Goal: Navigation & Orientation: Find specific page/section

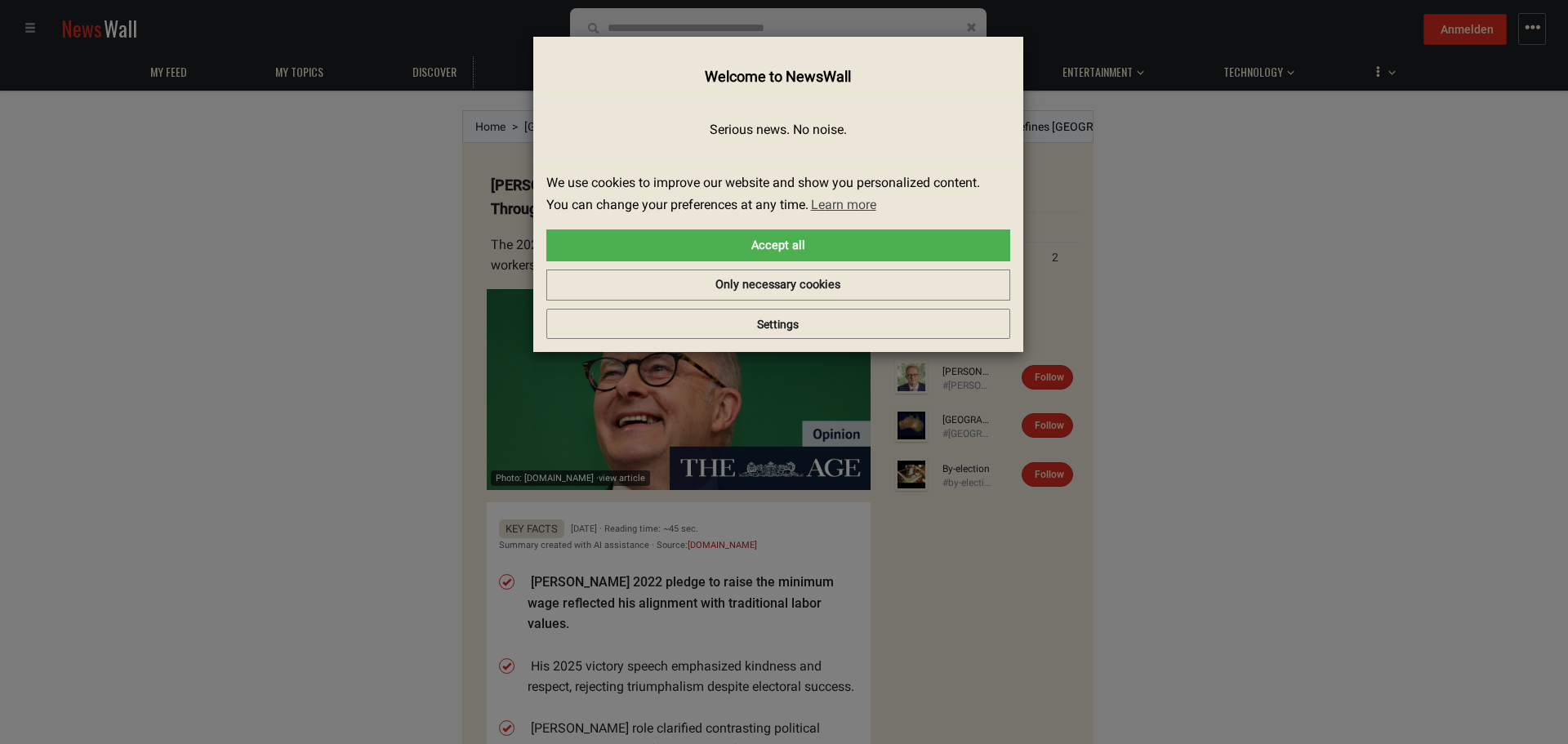
click at [351, 320] on div "× Welcome to NewsWall Serious news. No noise. We use cookies to improve our web…" at bounding box center [784, 372] width 1544 height 719
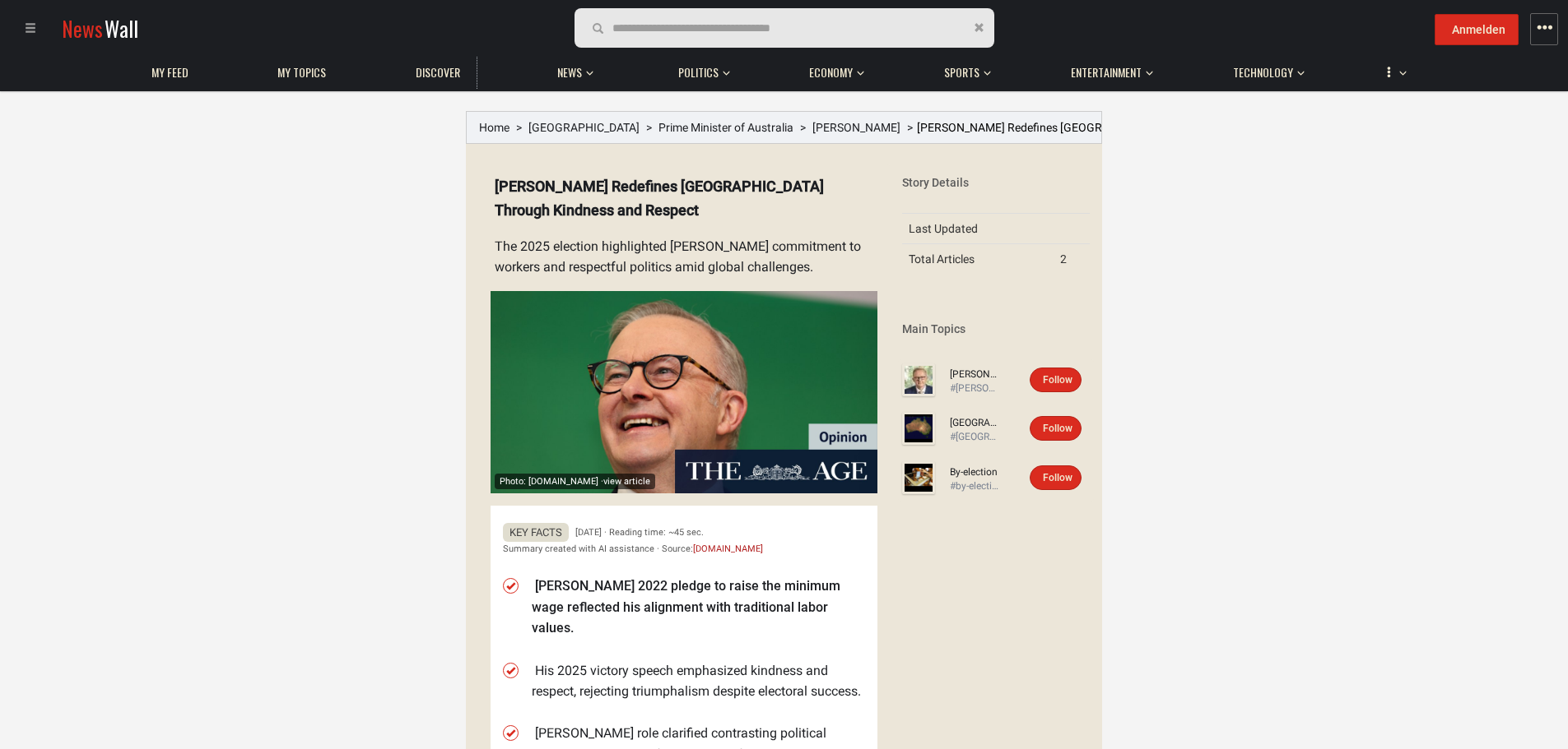
click at [31, 23] on span at bounding box center [31, 29] width 12 height 12
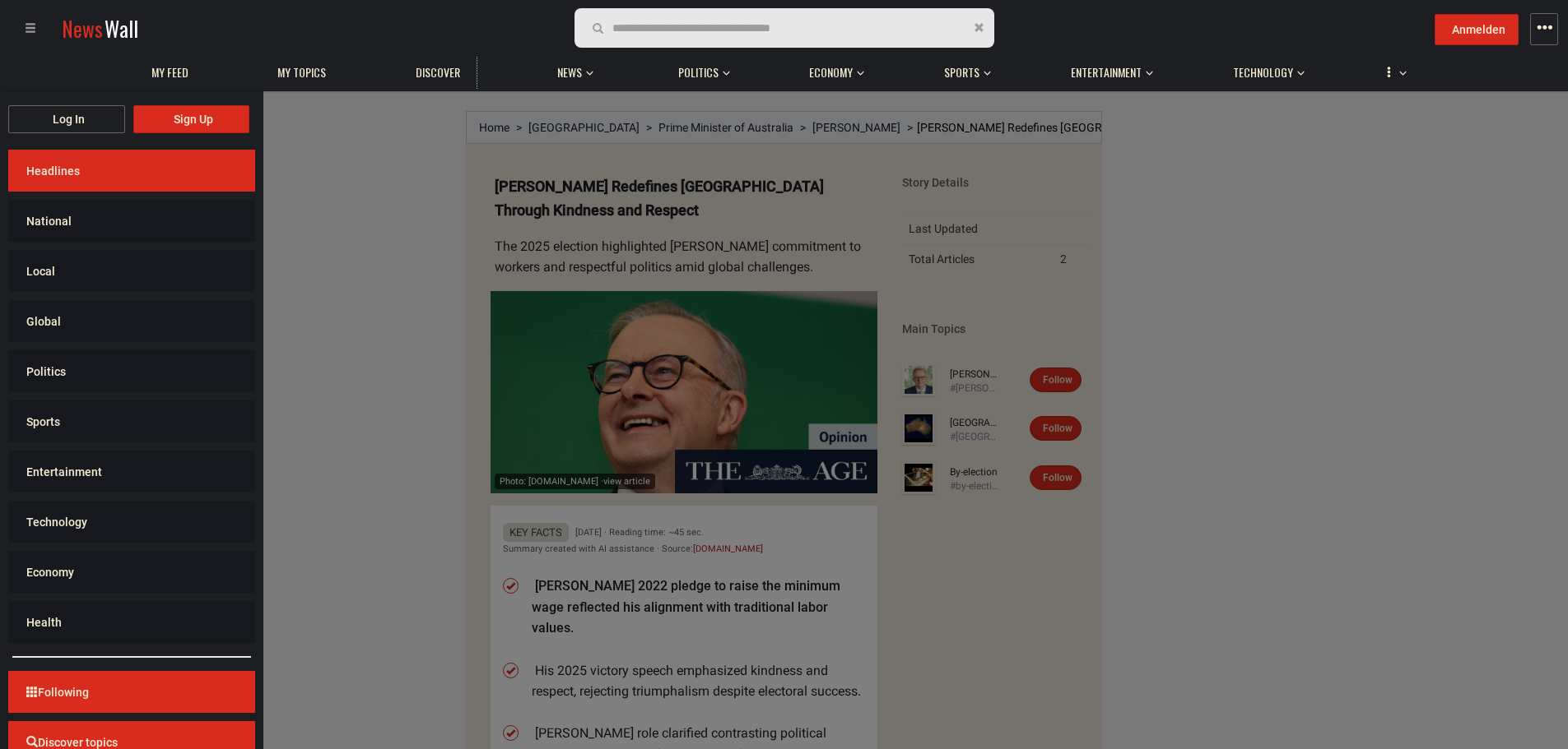
click at [352, 373] on div "Log In Sign Up Headlines National Local Global Politics Sports Entertainment Te…" at bounding box center [1567, 465] width 3135 height 749
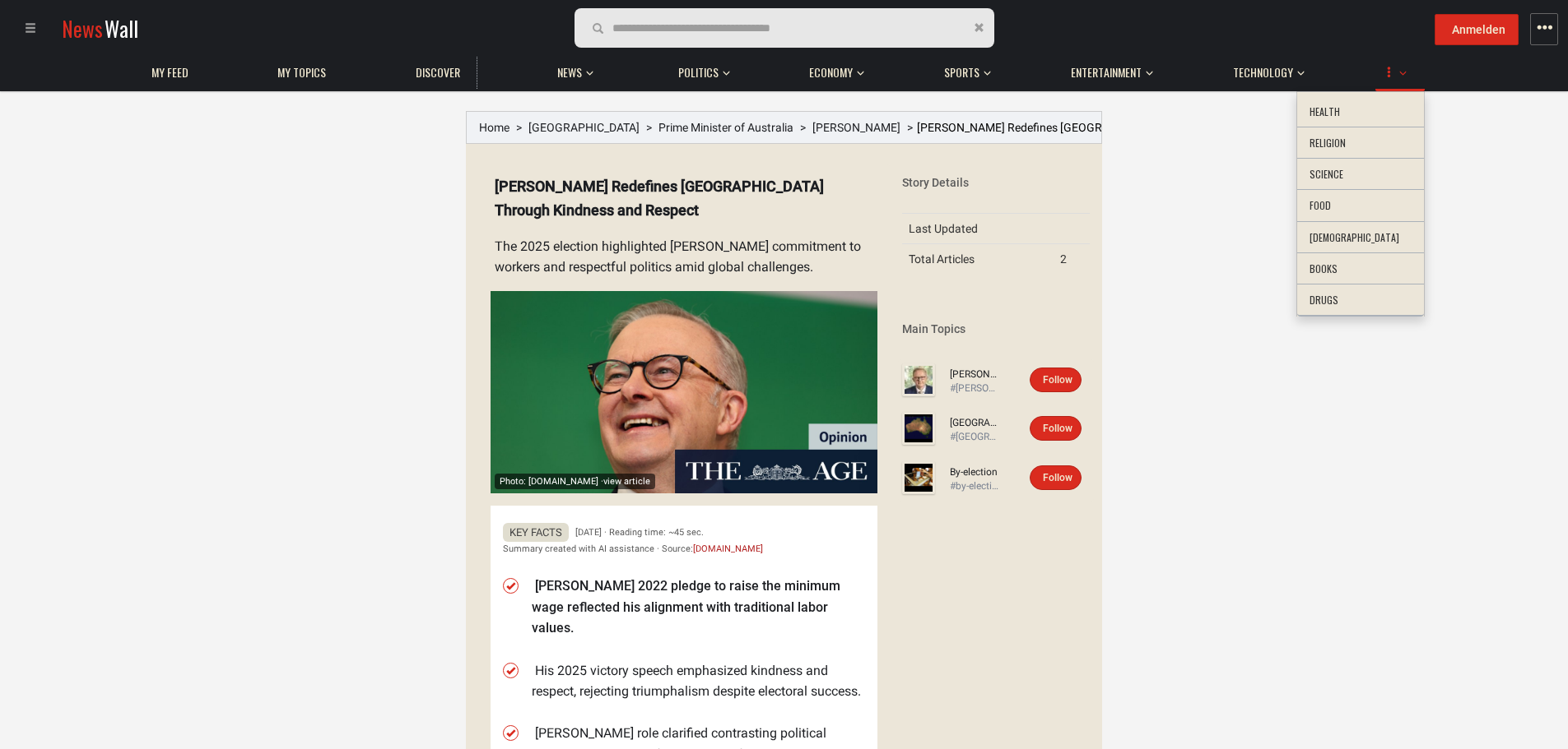
click at [1393, 67] on span "button" at bounding box center [1389, 71] width 28 height 28
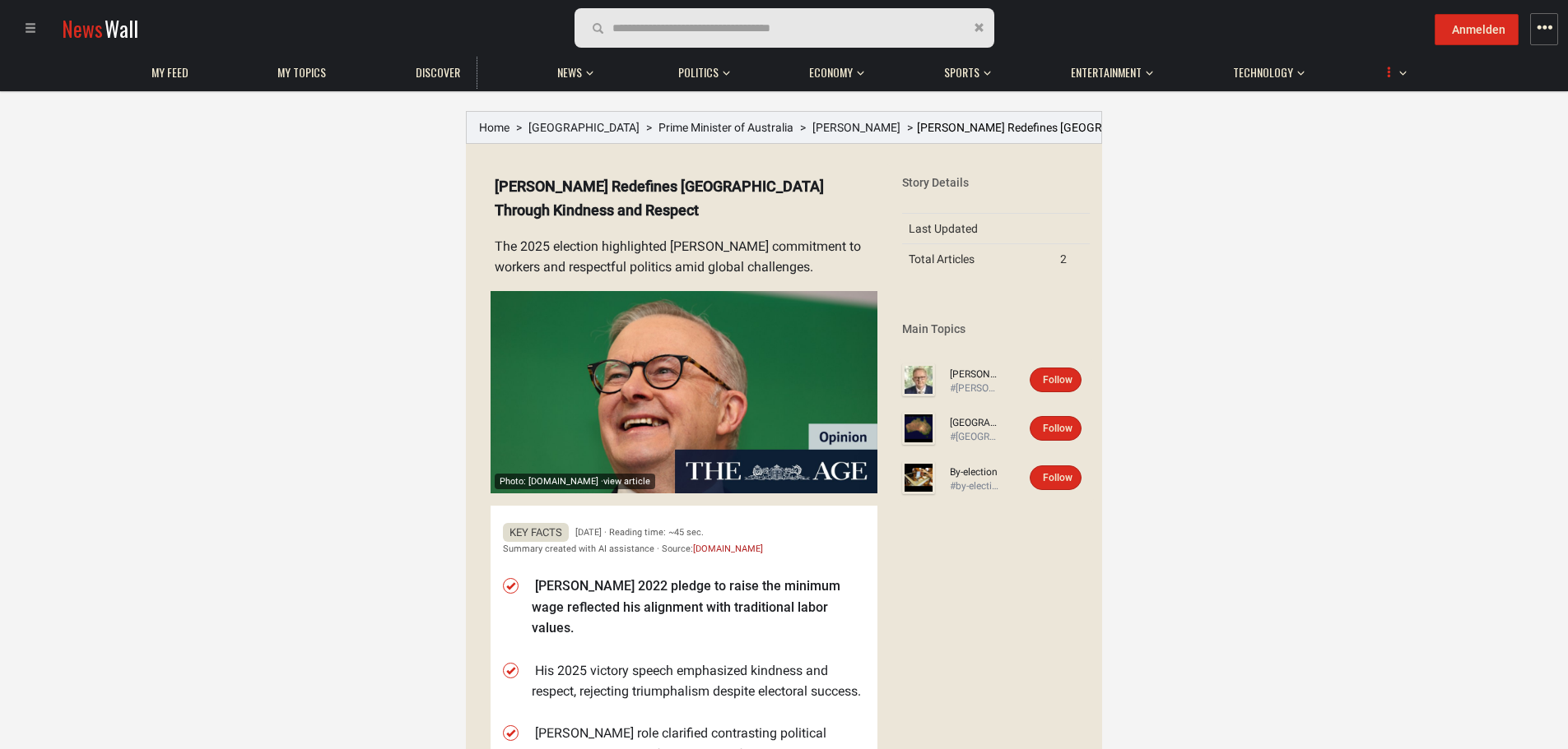
click at [1395, 70] on span "button" at bounding box center [1389, 71] width 28 height 28
click at [1561, 25] on li "Settings Feedback Privacy Policy Legal Information Cookie Settings" at bounding box center [1549, 26] width 44 height 38
click at [1547, 25] on span "button" at bounding box center [1543, 28] width 17 height 17
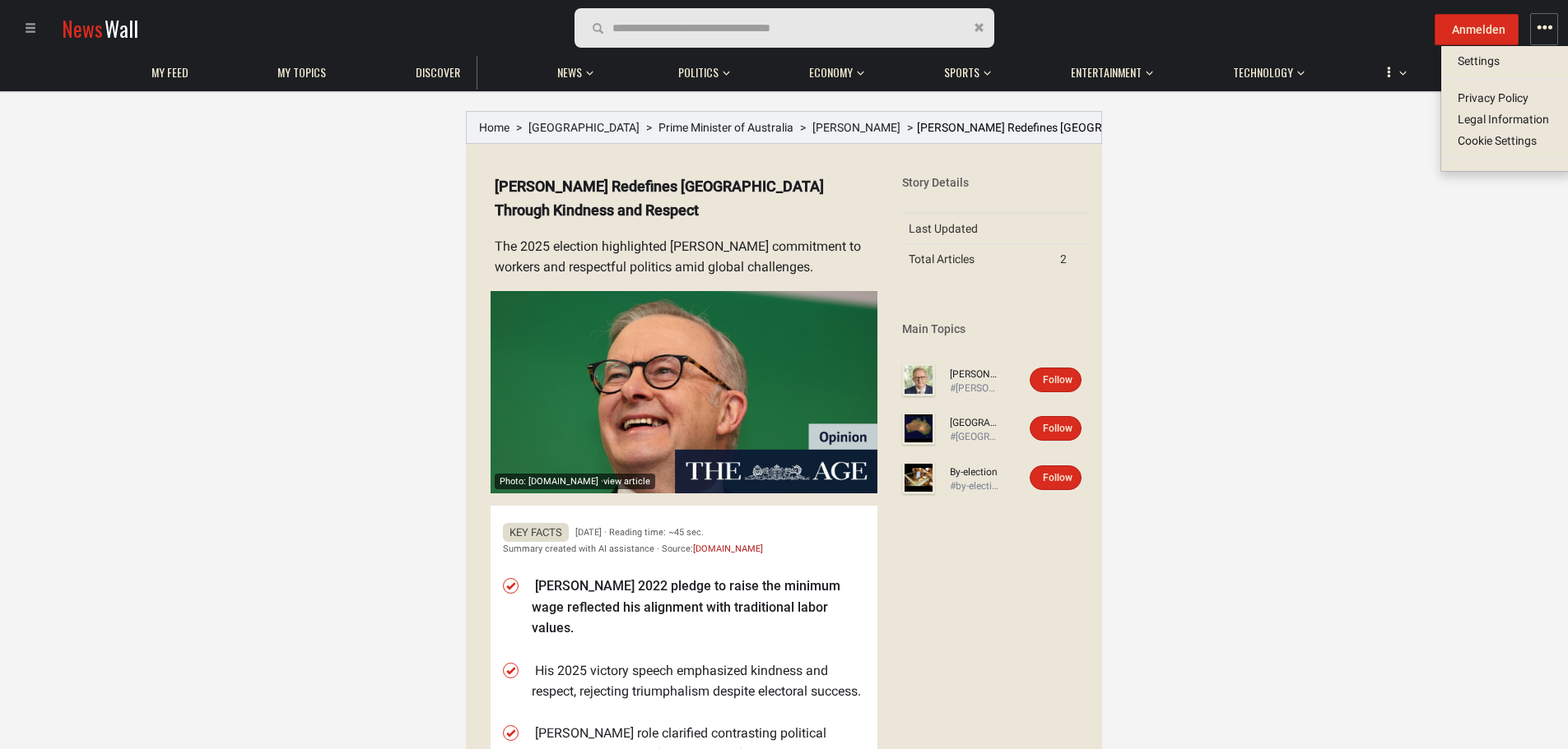
click at [26, 26] on span at bounding box center [31, 29] width 12 height 12
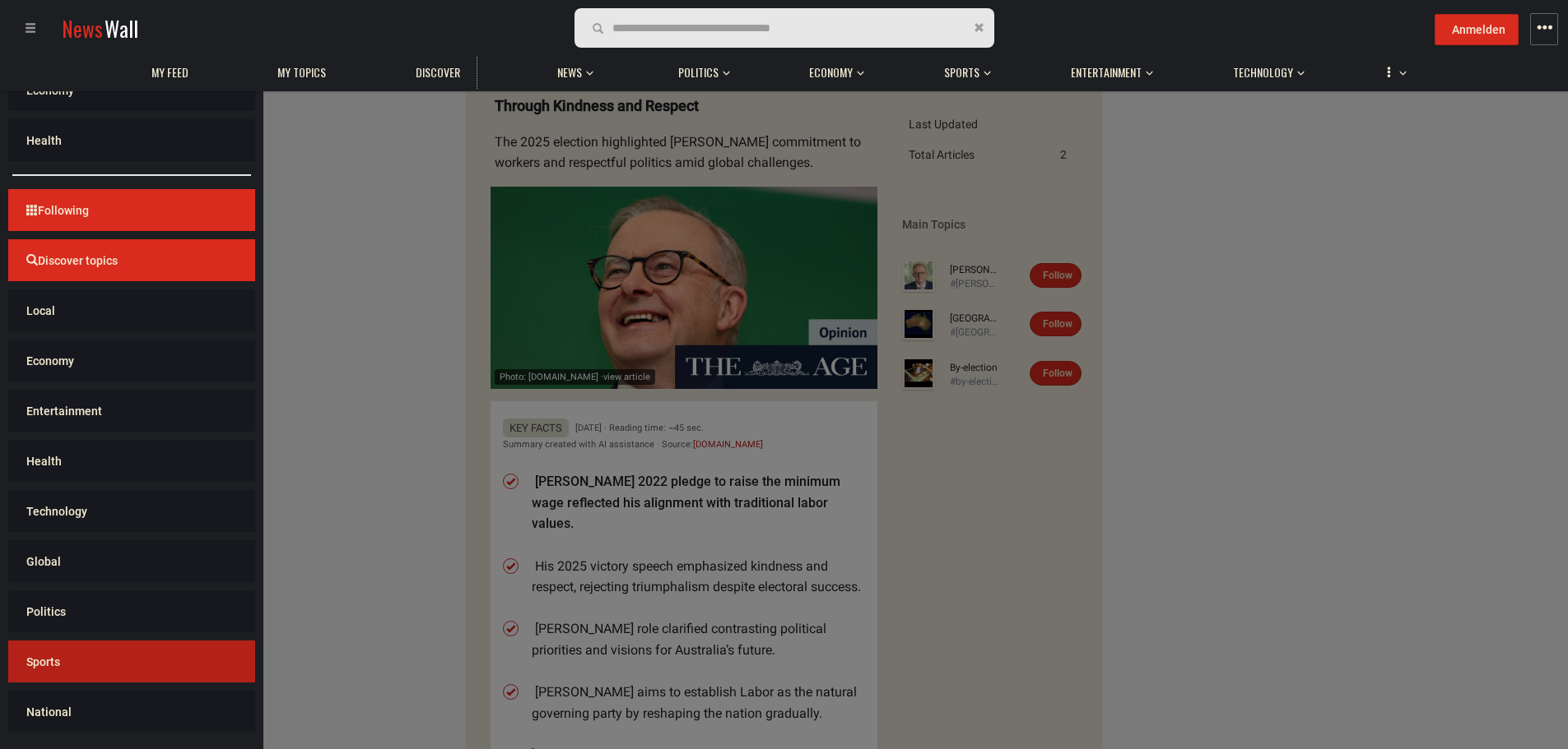
scroll to position [165, 0]
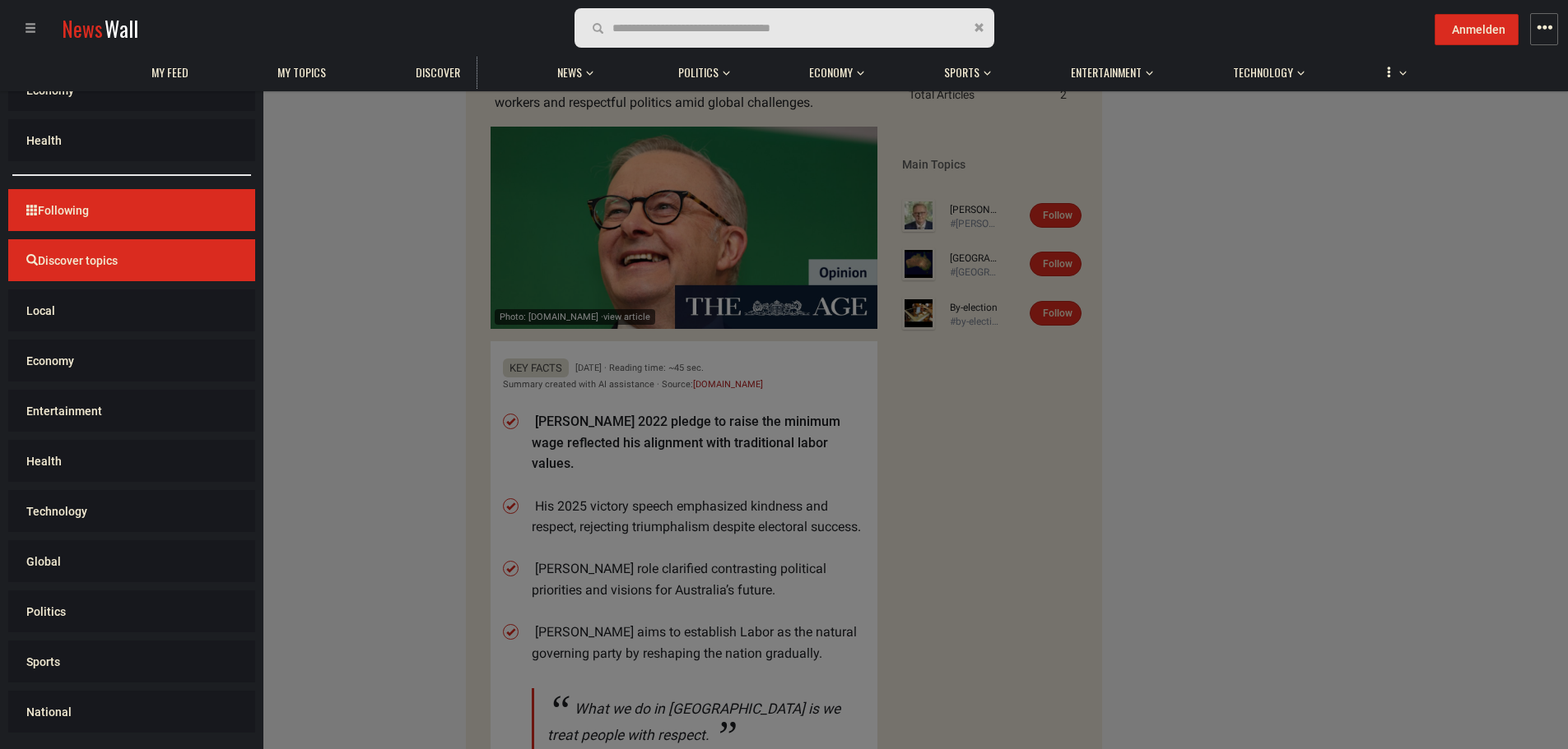
drag, startPoint x: 353, startPoint y: 603, endPoint x: 326, endPoint y: 580, distance: 35.5
click at [353, 603] on div "Log In Sign Up Headlines National Local Global Politics Sports Entertainment Te…" at bounding box center [1567, 465] width 3135 height 749
